Goal: Download file/media

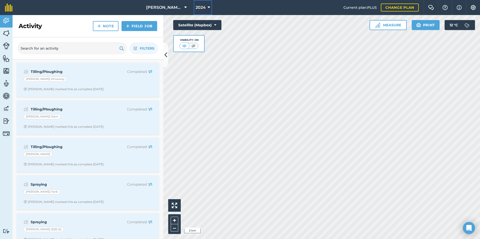
click at [207, 7] on icon at bounding box center [208, 8] width 3 height 6
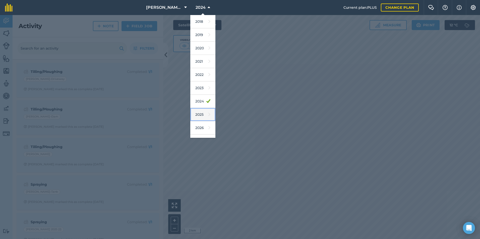
click at [196, 113] on link "2025" at bounding box center [202, 114] width 25 height 13
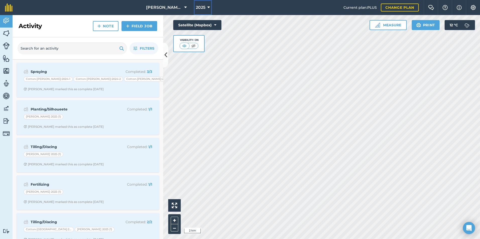
click at [200, 7] on span "2025" at bounding box center [201, 8] width 10 height 6
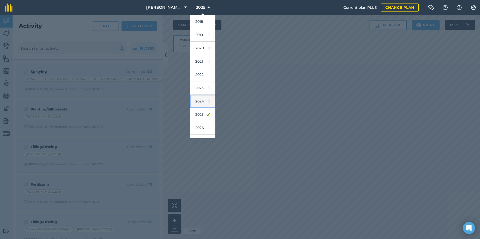
click at [198, 100] on link "2024" at bounding box center [202, 101] width 25 height 13
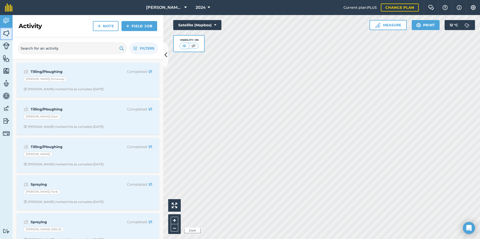
click at [6, 37] on link "Fields" at bounding box center [6, 34] width 13 height 13
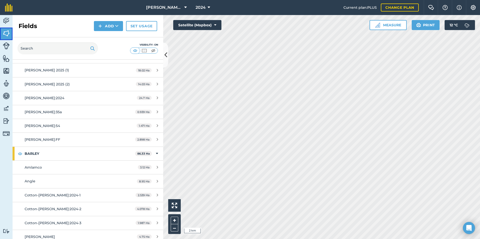
scroll to position [100, 0]
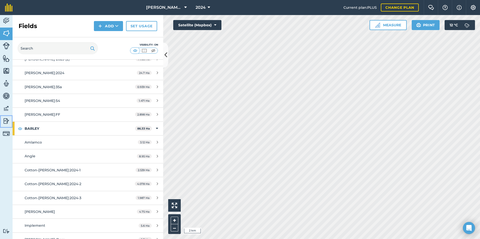
click at [6, 121] on img at bounding box center [6, 121] width 7 height 8
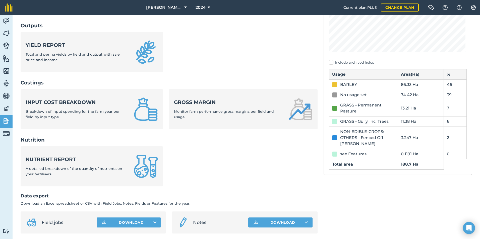
scroll to position [156, 0]
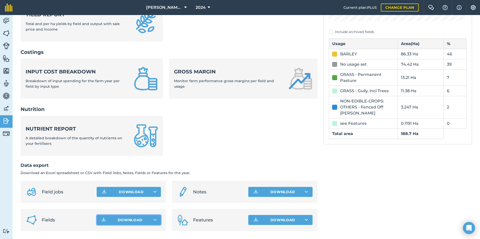
click at [116, 220] on button "Download" at bounding box center [129, 220] width 64 height 10
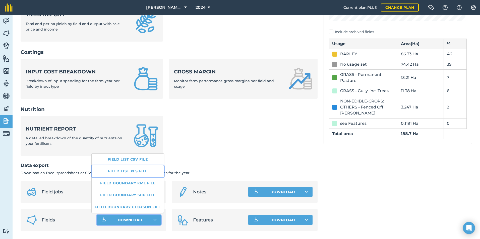
click at [124, 171] on link "Field list XLS file" at bounding box center [128, 172] width 72 height 12
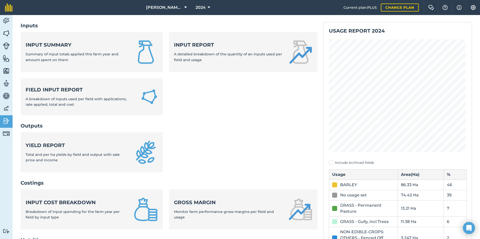
scroll to position [0, 0]
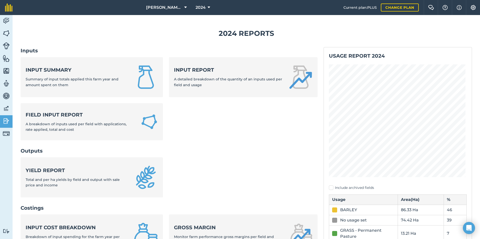
drag, startPoint x: 362, startPoint y: 54, endPoint x: 378, endPoint y: 61, distance: 17.9
click at [362, 54] on h2 "Usage report 2024" at bounding box center [398, 55] width 138 height 7
click at [198, 6] on span "2024" at bounding box center [200, 8] width 10 height 6
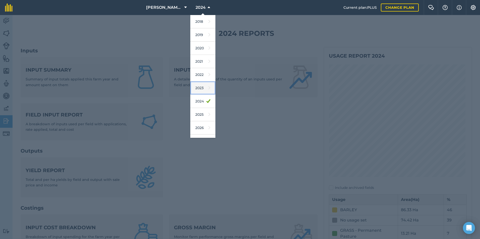
click at [196, 90] on link "2023" at bounding box center [202, 88] width 25 height 13
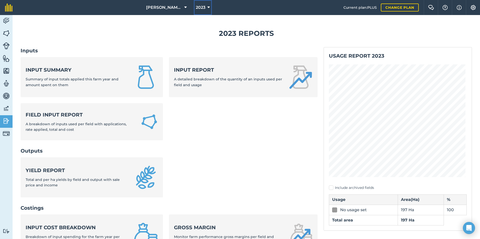
click at [203, 6] on button "2023" at bounding box center [203, 7] width 18 height 15
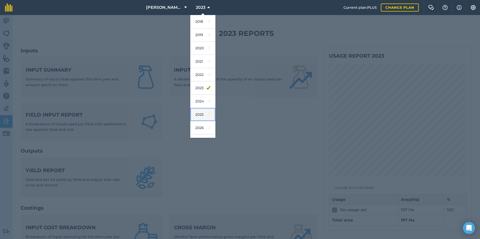
click at [198, 115] on link "2025" at bounding box center [202, 114] width 25 height 13
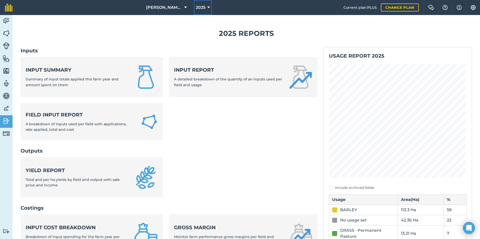
click at [198, 7] on span "2025" at bounding box center [201, 8] width 10 height 6
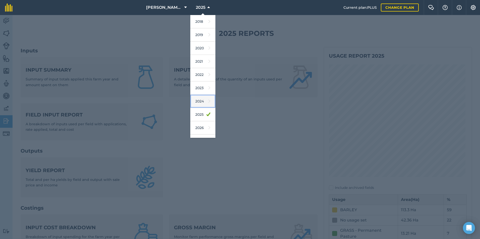
click at [196, 100] on link "2024" at bounding box center [202, 101] width 25 height 13
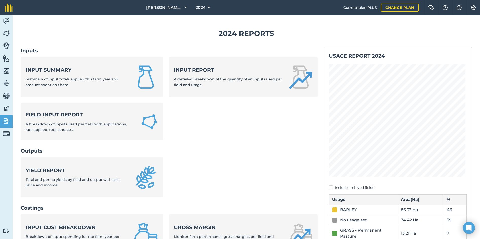
scroll to position [25, 0]
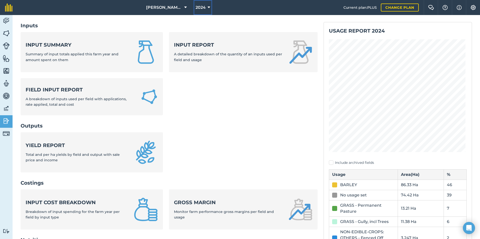
click at [202, 8] on button "2024" at bounding box center [202, 7] width 19 height 15
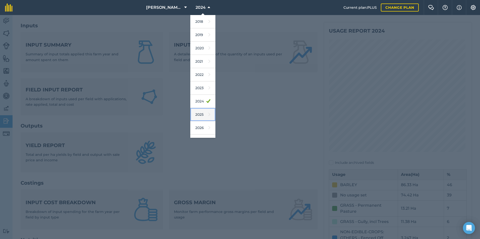
click at [195, 113] on link "2025" at bounding box center [202, 114] width 25 height 13
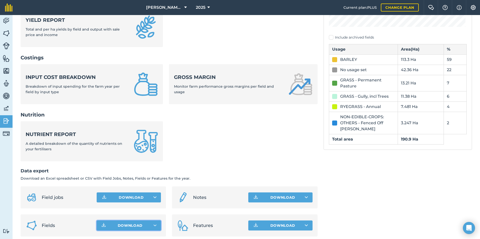
scroll to position [156, 0]
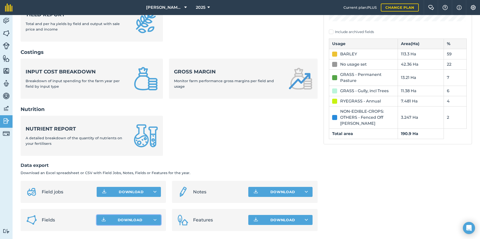
click at [154, 221] on icon "button" at bounding box center [155, 220] width 4 height 2
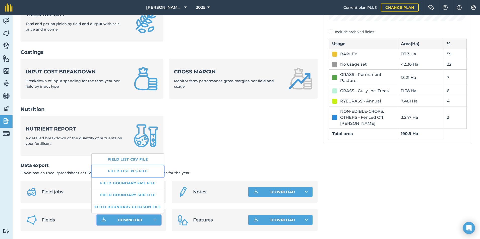
click at [129, 172] on link "Field list XLS file" at bounding box center [128, 172] width 72 height 12
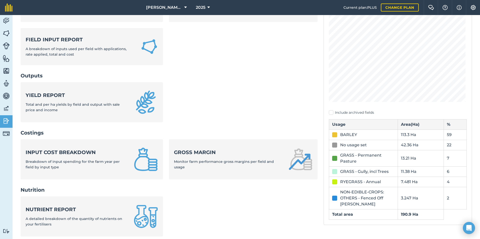
scroll to position [100, 0]
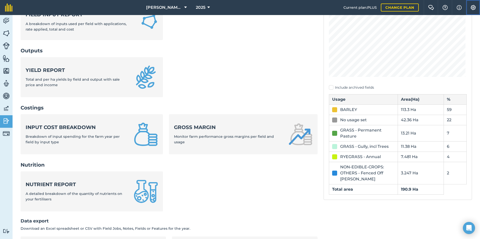
click at [382, 8] on img at bounding box center [473, 7] width 6 height 5
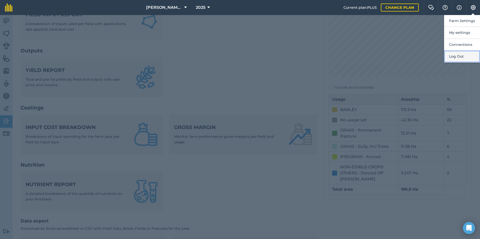
click at [382, 56] on button "Log Out" at bounding box center [462, 57] width 36 height 12
